Goal: Task Accomplishment & Management: Complete application form

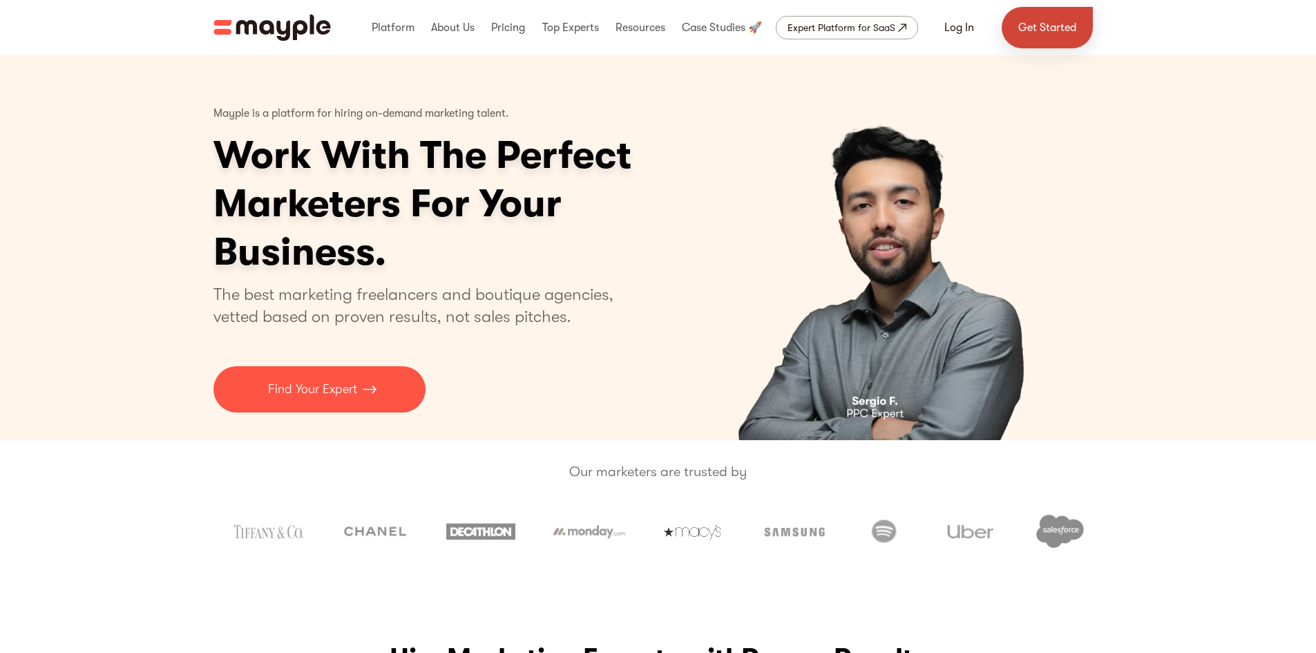
click at [1041, 21] on link "Get Started" at bounding box center [1047, 27] width 91 height 41
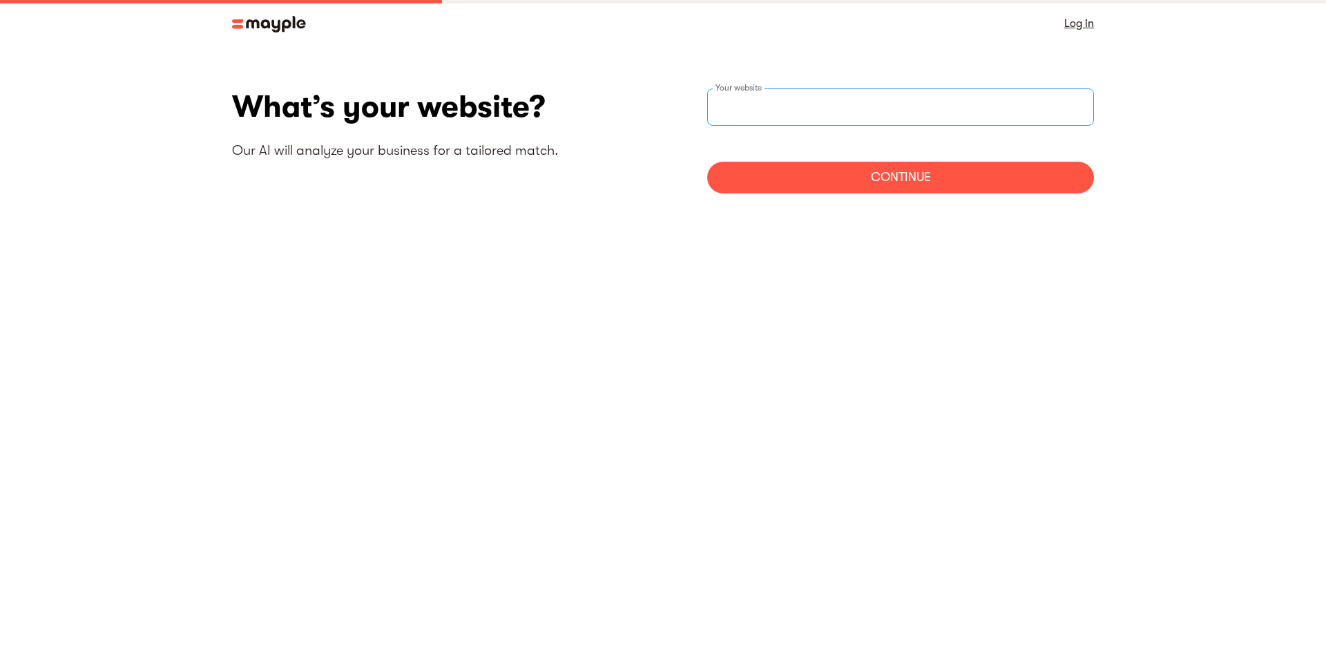
click at [767, 97] on div "Your website" at bounding box center [900, 106] width 387 height 37
click at [785, 102] on input "[URL][DOMAIN_NAME]" at bounding box center [900, 106] width 387 height 37
paste input "o/services/newyork"
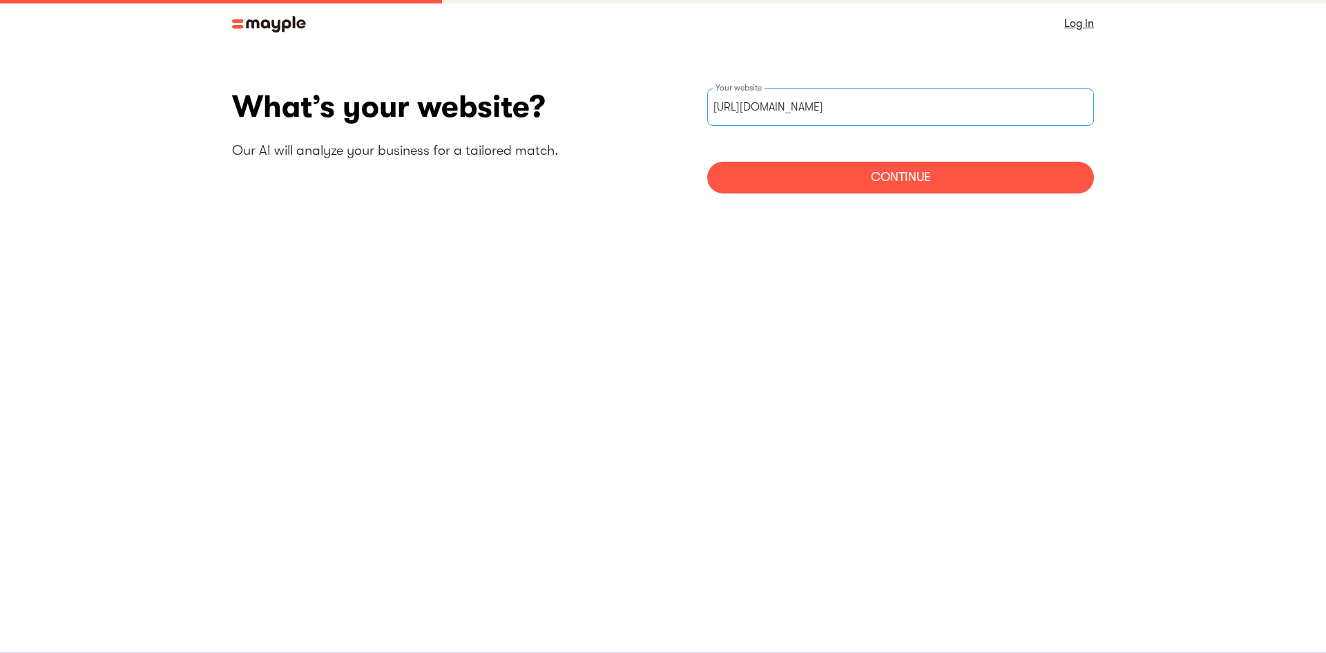
type input "[URL][DOMAIN_NAME]"
click at [872, 188] on div "Continue" at bounding box center [900, 178] width 387 height 32
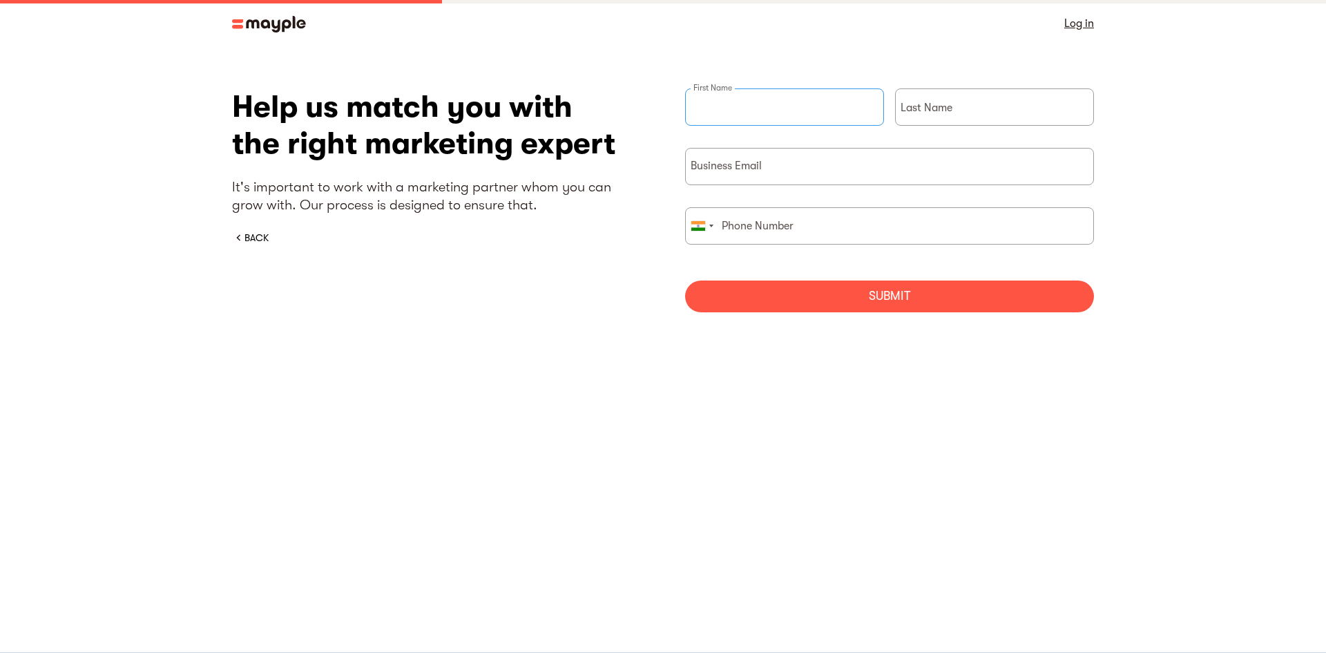
click at [707, 105] on div "First Name" at bounding box center [784, 117] width 199 height 59
type input "W3era Best SEO"
type input "Agency"
click at [718, 170] on input "briefForm" at bounding box center [889, 166] width 409 height 37
type input "070731 97281"
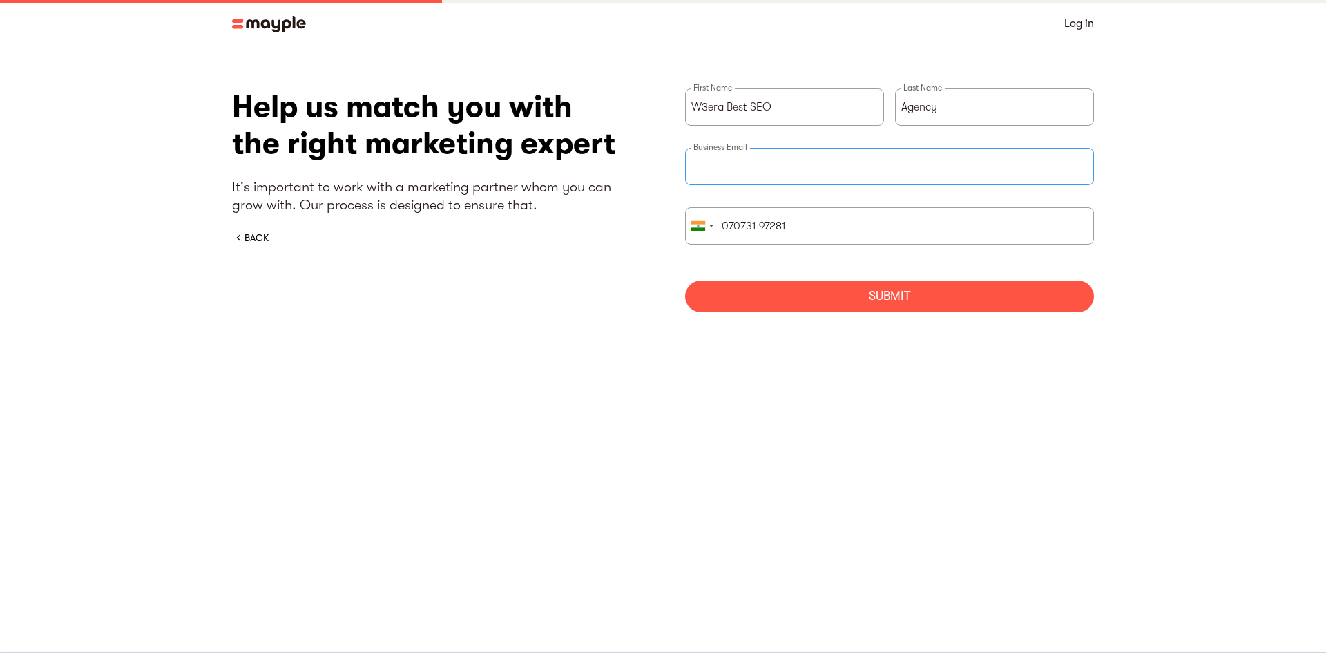
click at [782, 171] on input "briefForm" at bounding box center [889, 166] width 409 height 37
type input "[EMAIL_ADDRESS][DOMAIN_NAME]"
click at [870, 297] on div "Submit" at bounding box center [889, 296] width 409 height 32
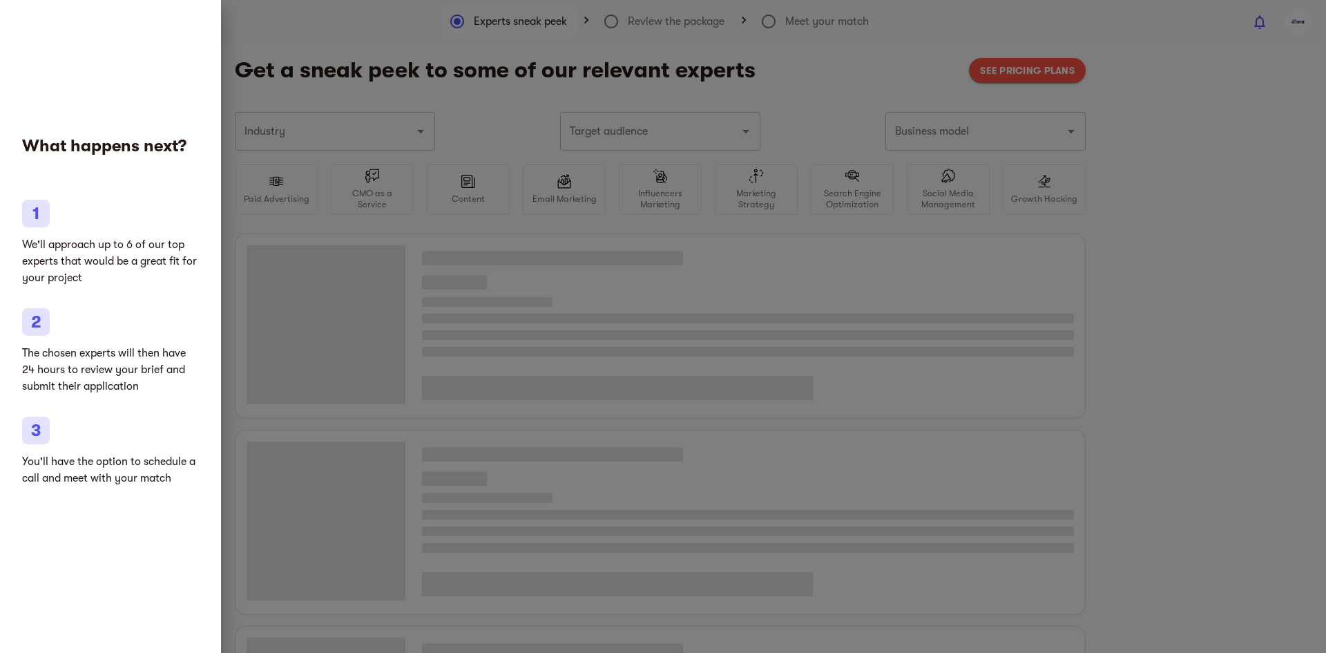
type input "Marketing agencies"
click at [57, 236] on li "We'll approach up to 6 of our top experts that would be a great fit for your pr…" at bounding box center [110, 243] width 177 height 86
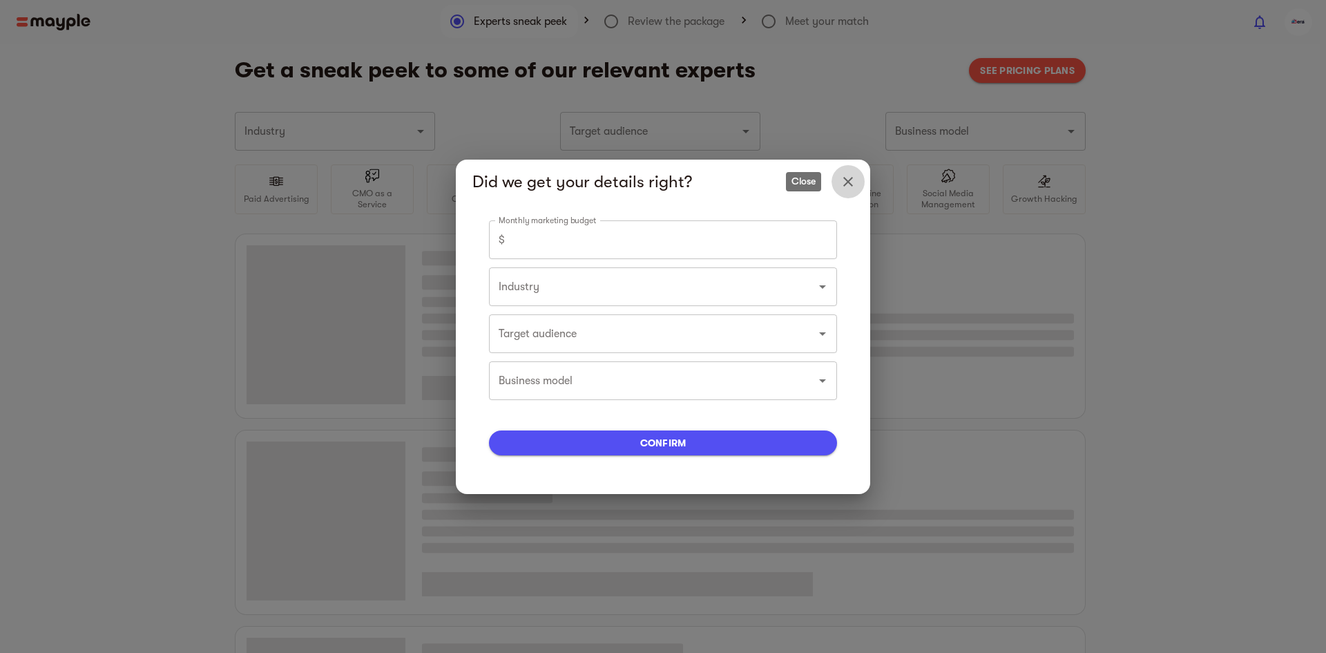
click at [854, 184] on icon "Close" at bounding box center [848, 181] width 17 height 17
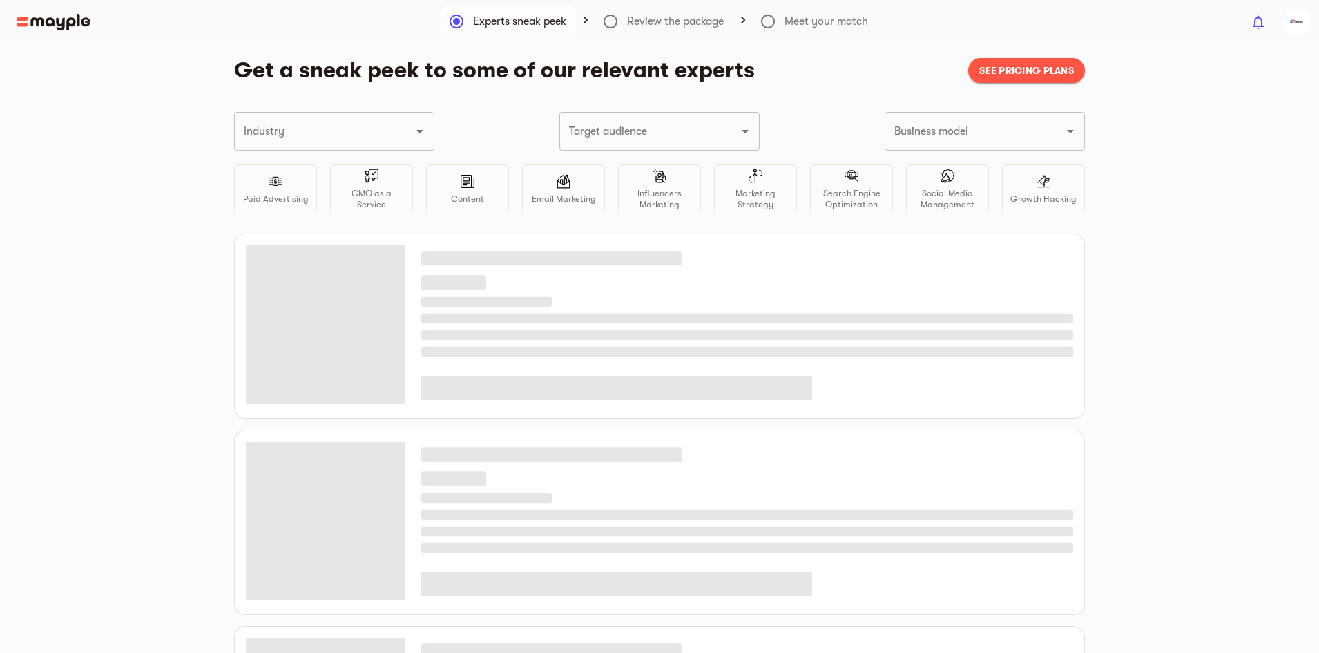
type input "Marketing agencies"
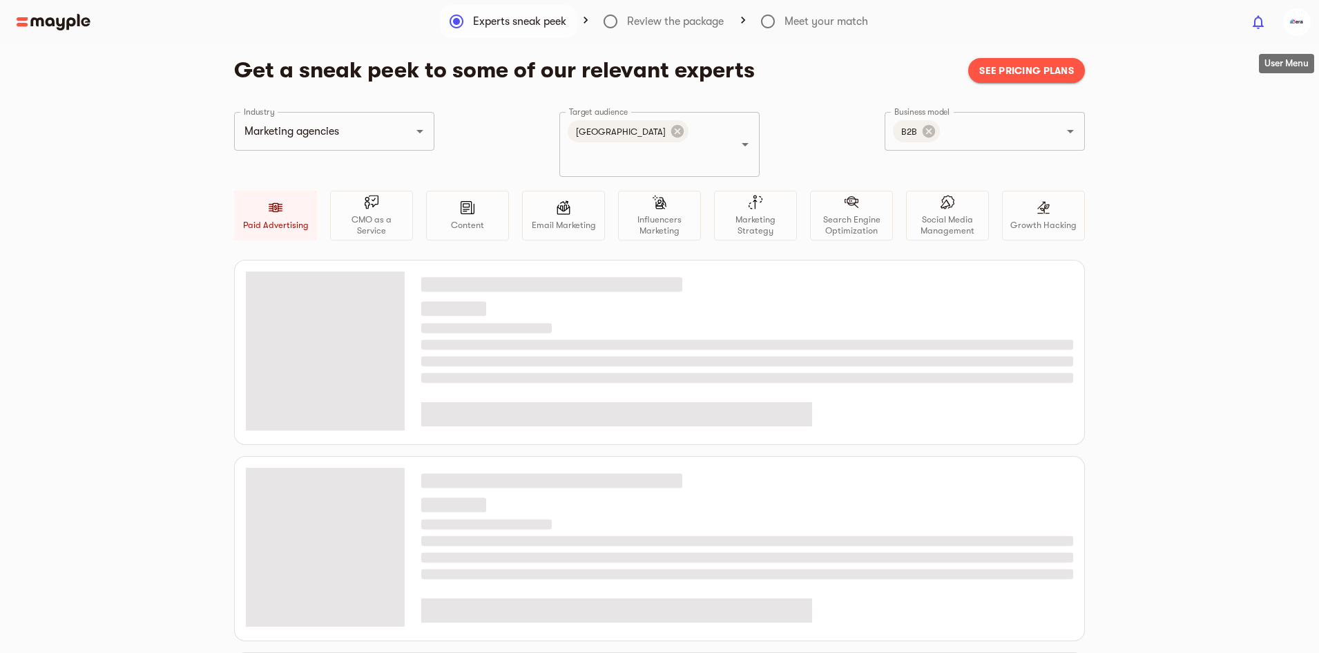
click at [1288, 19] on img "button" at bounding box center [1298, 22] width 28 height 28
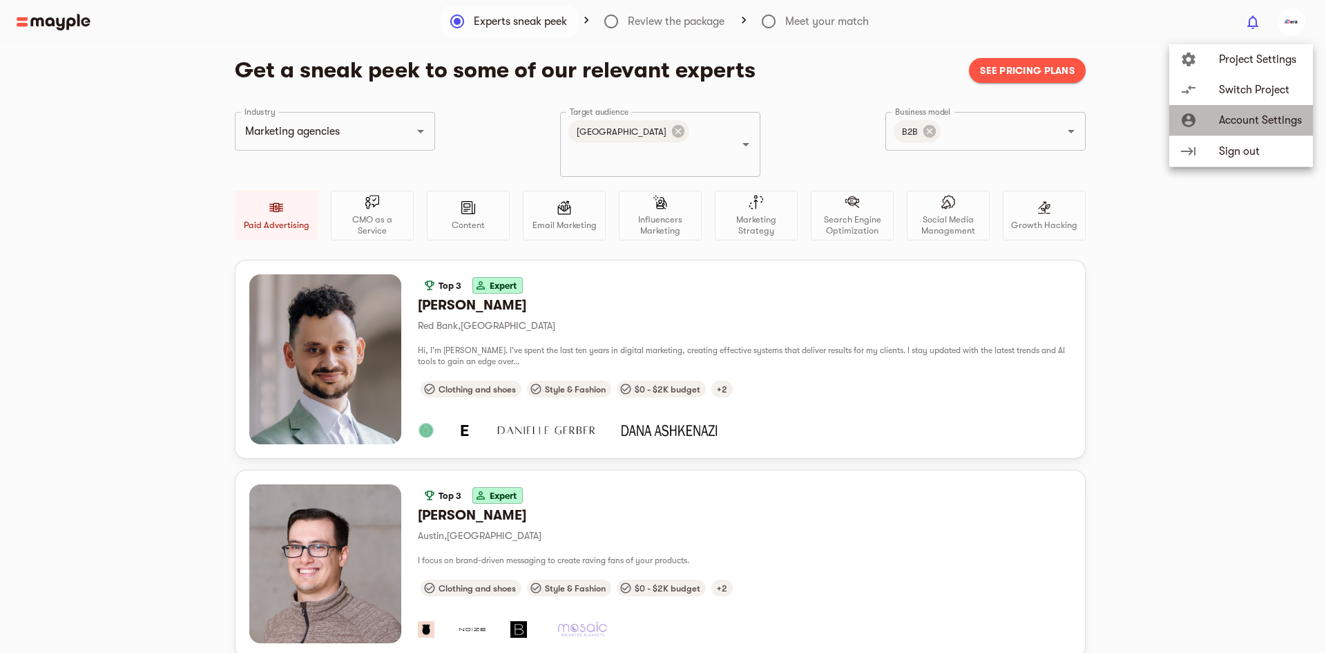
click at [1236, 129] on li "account_circle Account Settings" at bounding box center [1242, 120] width 144 height 31
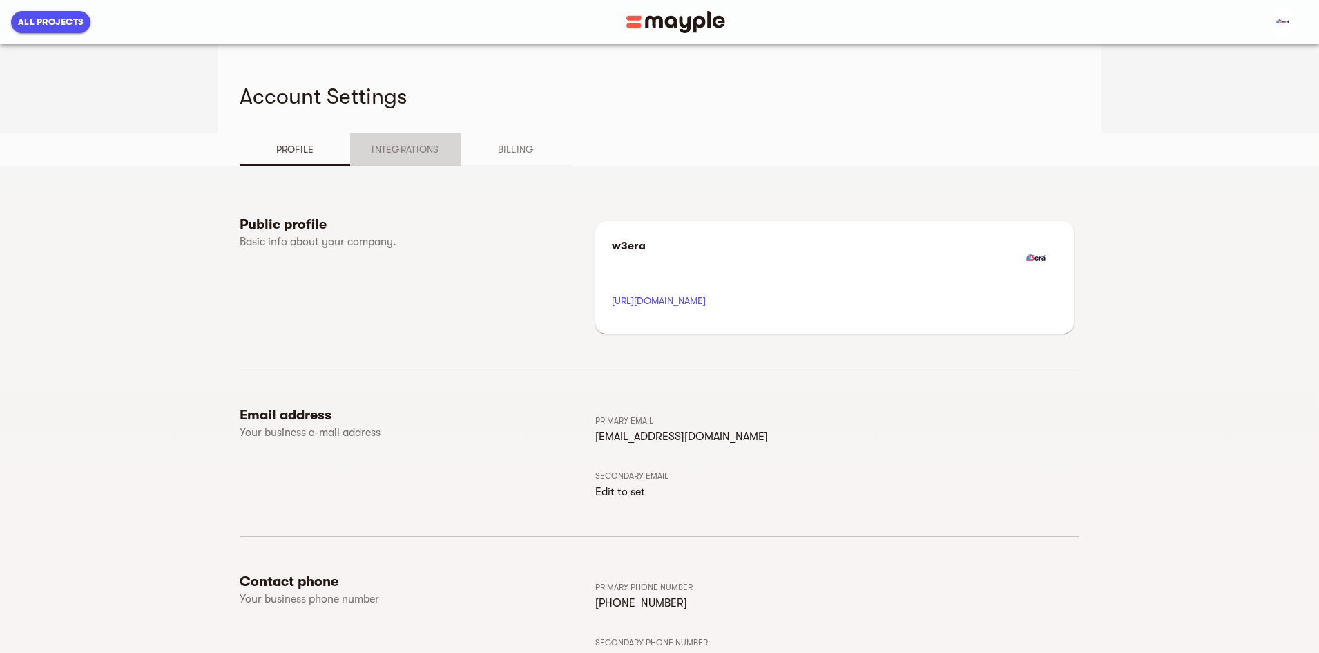
click at [359, 146] on span "Integrations" at bounding box center [406, 149] width 94 height 17
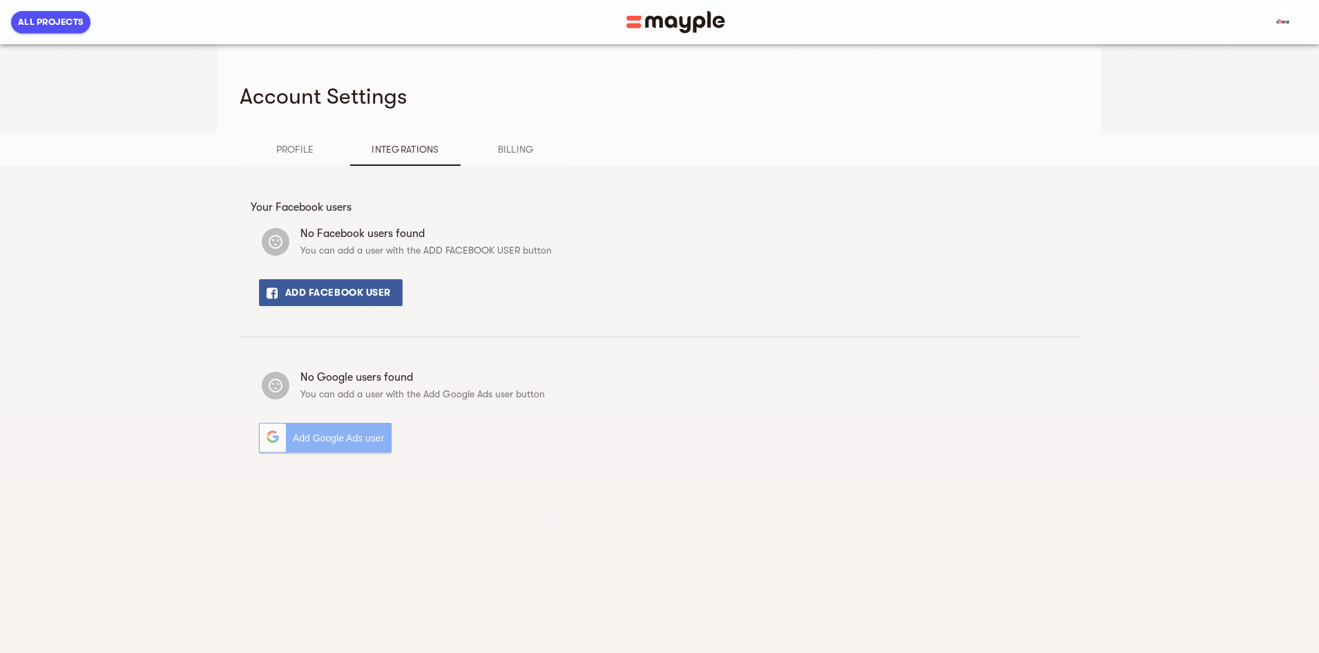
click at [469, 149] on span "Billing" at bounding box center [516, 149] width 94 height 17
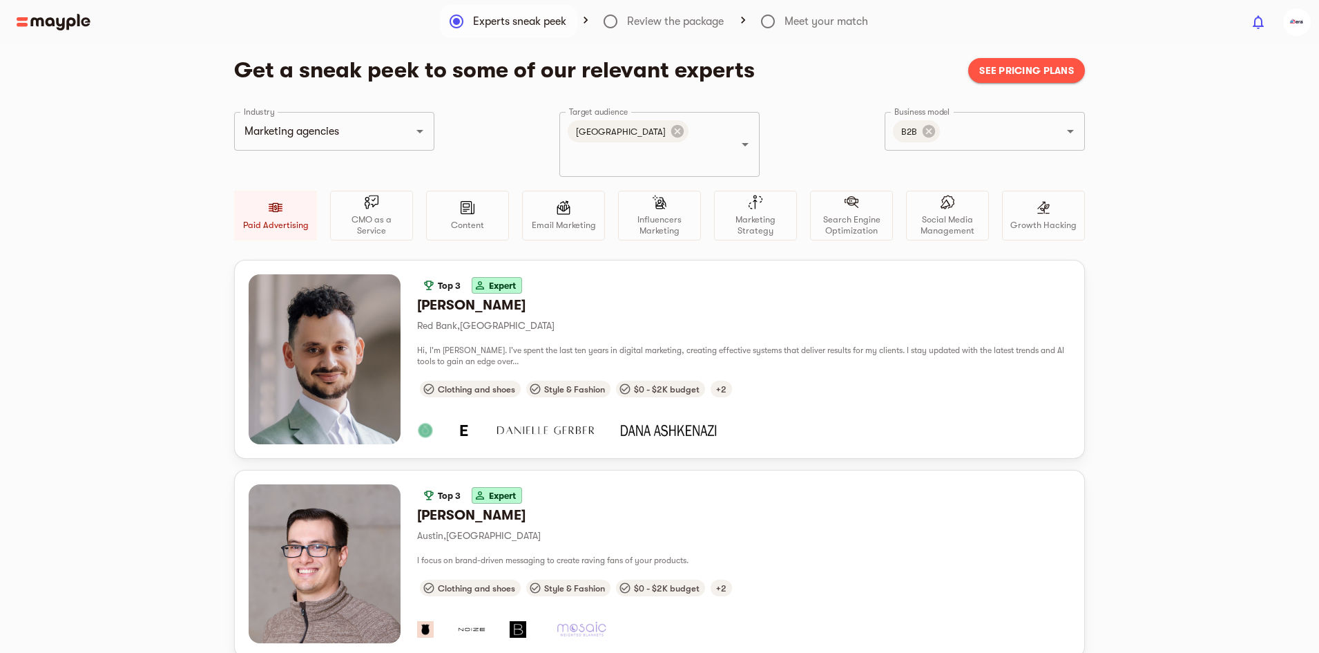
click at [457, 220] on p "Content" at bounding box center [467, 225] width 33 height 11
click at [457, 204] on div "Content" at bounding box center [467, 216] width 83 height 50
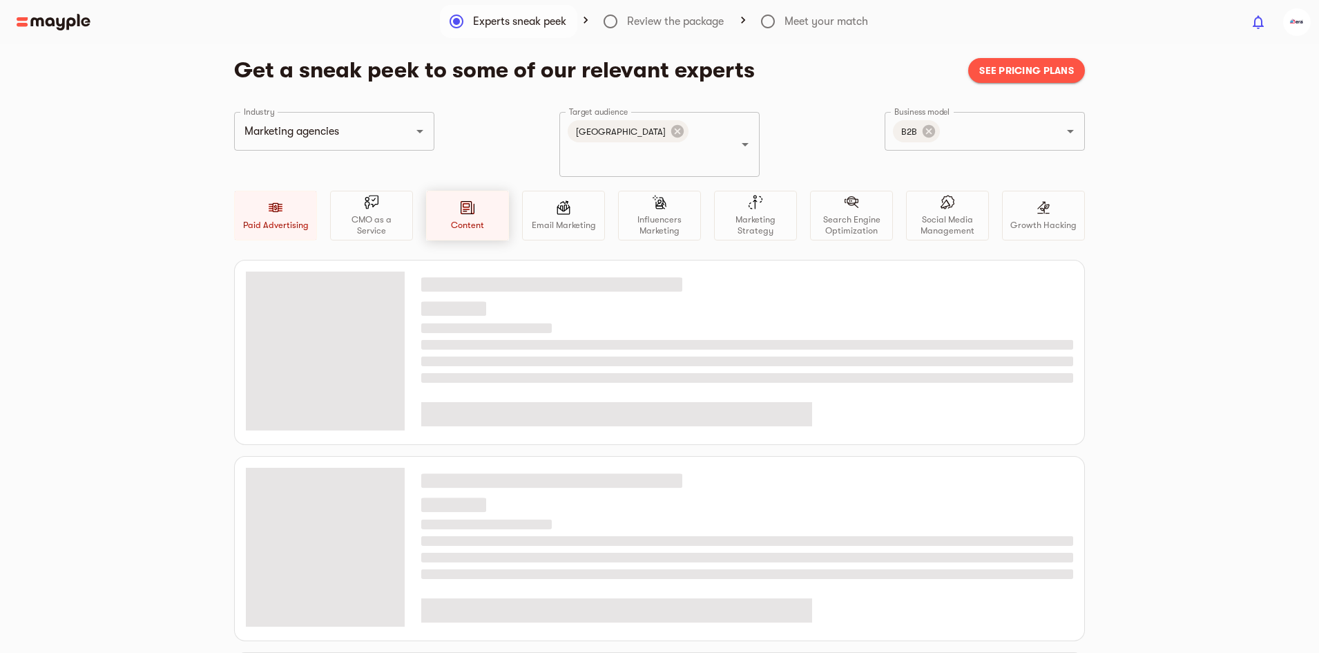
click at [457, 204] on div "Content" at bounding box center [467, 216] width 83 height 50
